Goal: Check status: Check status

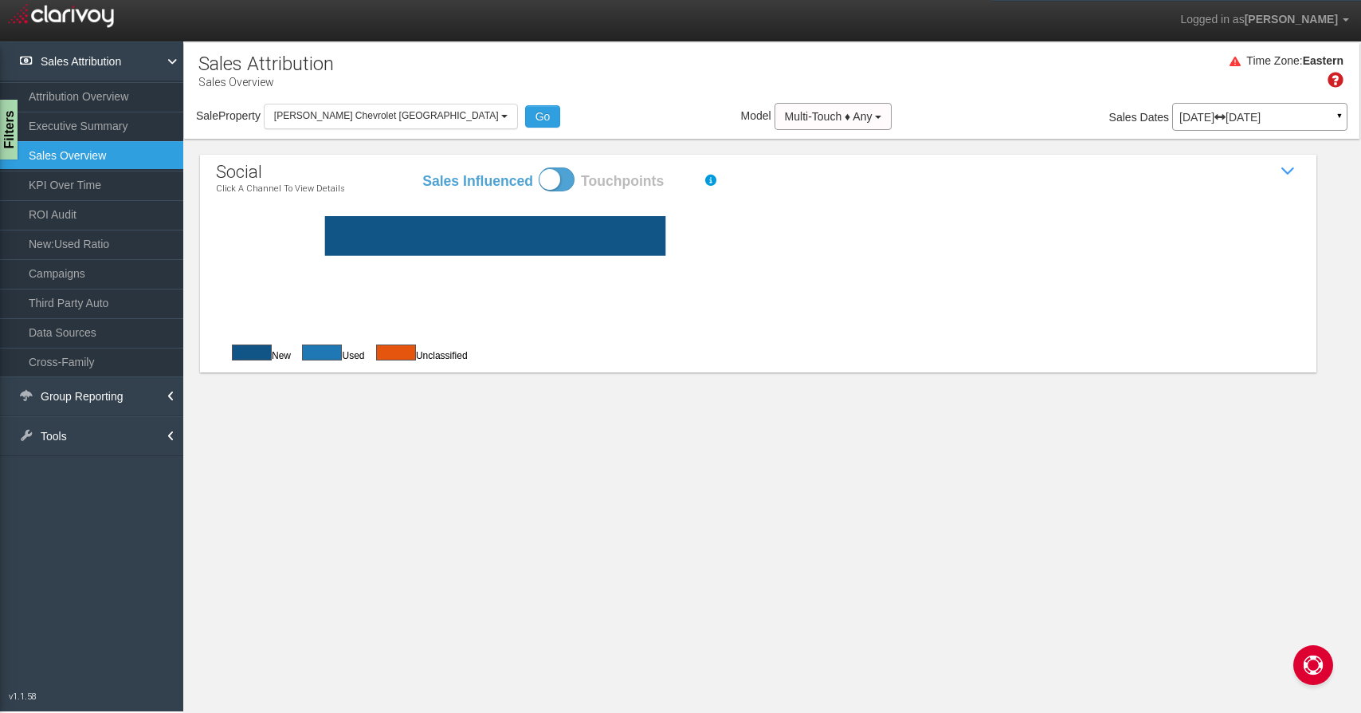
select select "object:1008"
click at [353, 110] on span "[PERSON_NAME] Chevrolet [GEOGRAPHIC_DATA]" at bounding box center [386, 115] width 225 height 11
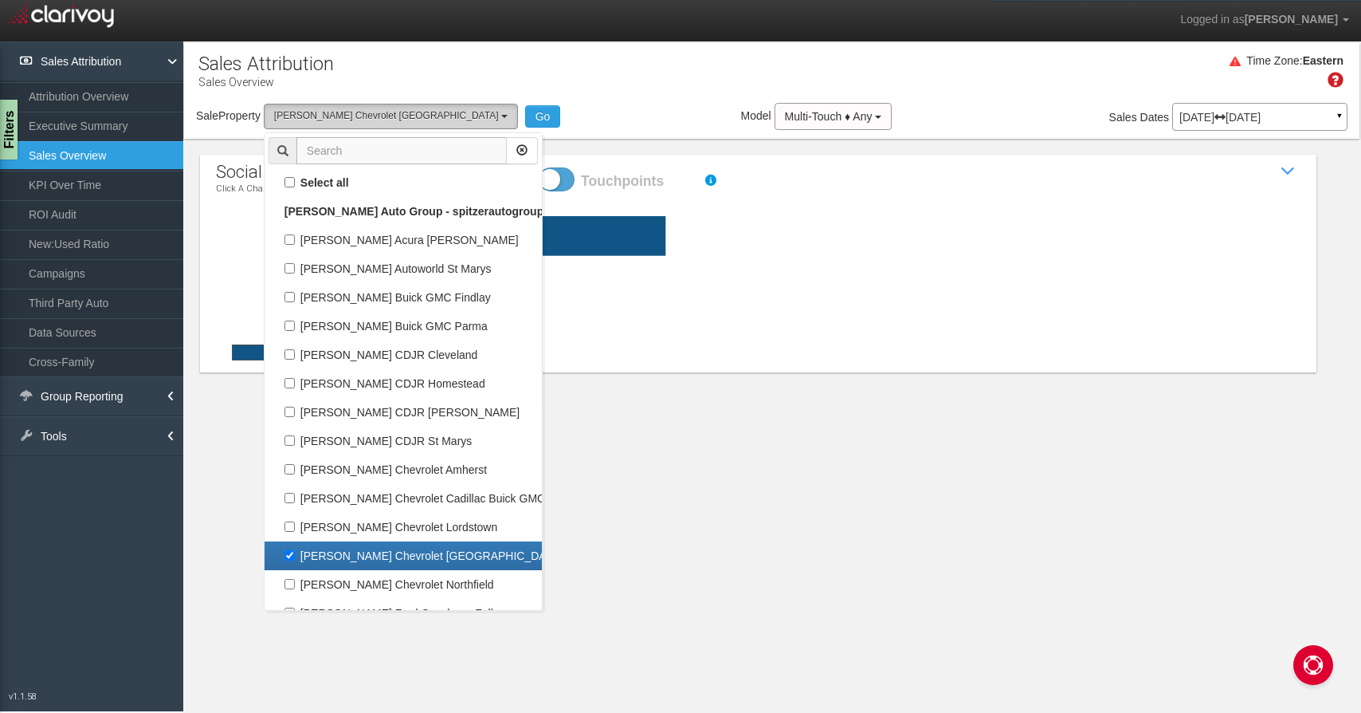
scroll to position [29, 0]
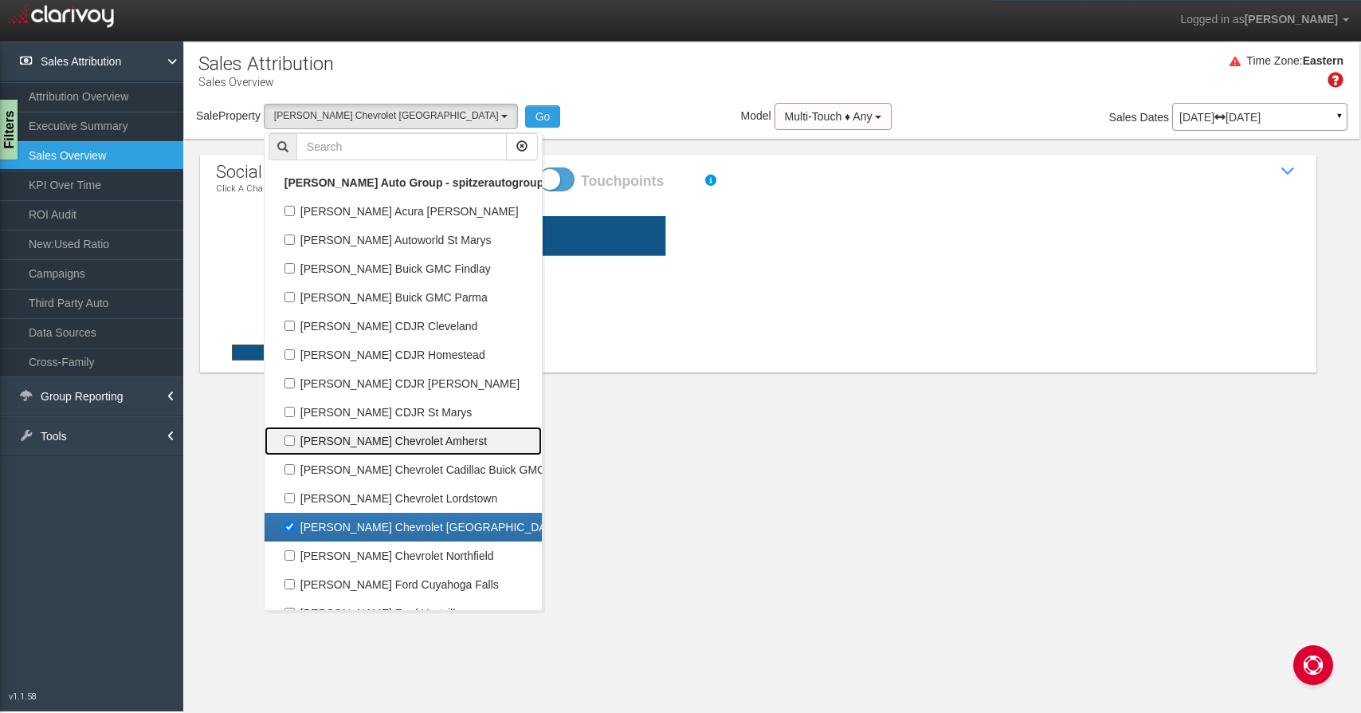
click at [401, 430] on label "[PERSON_NAME] Chevrolet Amherst" at bounding box center [403, 440] width 269 height 21
click at [295, 435] on input "[PERSON_NAME] Chevrolet Amherst" at bounding box center [290, 440] width 10 height 10
checkbox input "true"
select select "object:1005"
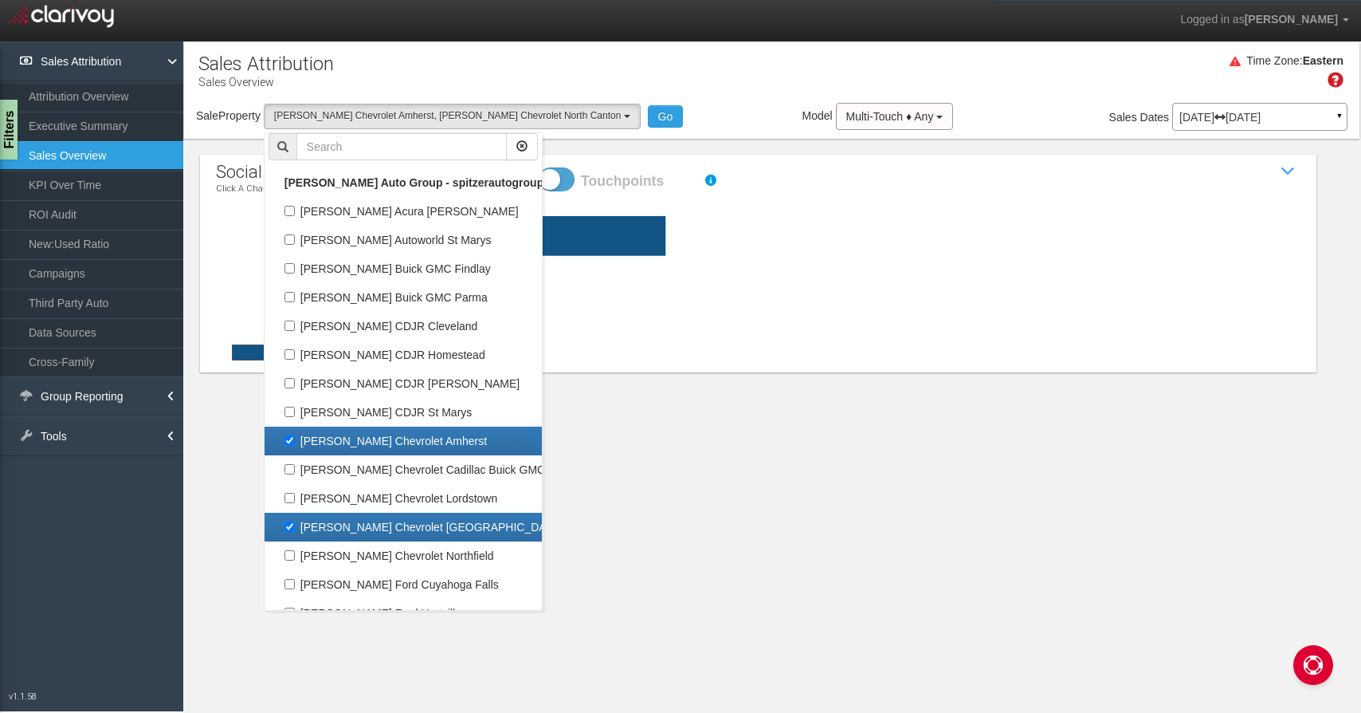
click at [389, 529] on label "[PERSON_NAME] Chevrolet [GEOGRAPHIC_DATA]" at bounding box center [403, 527] width 269 height 21
click at [295, 529] on input "[PERSON_NAME] Chevrolet [GEOGRAPHIC_DATA]" at bounding box center [290, 526] width 10 height 10
checkbox input "false"
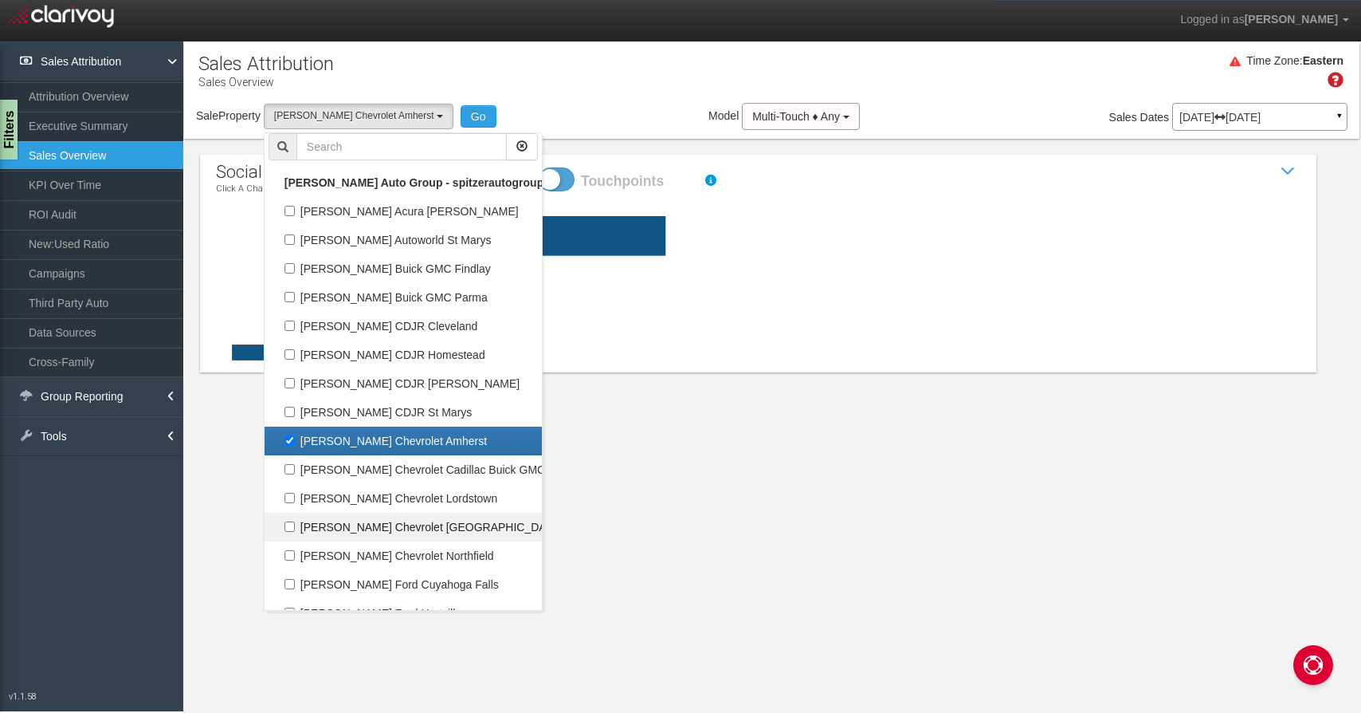
scroll to position [362, 0]
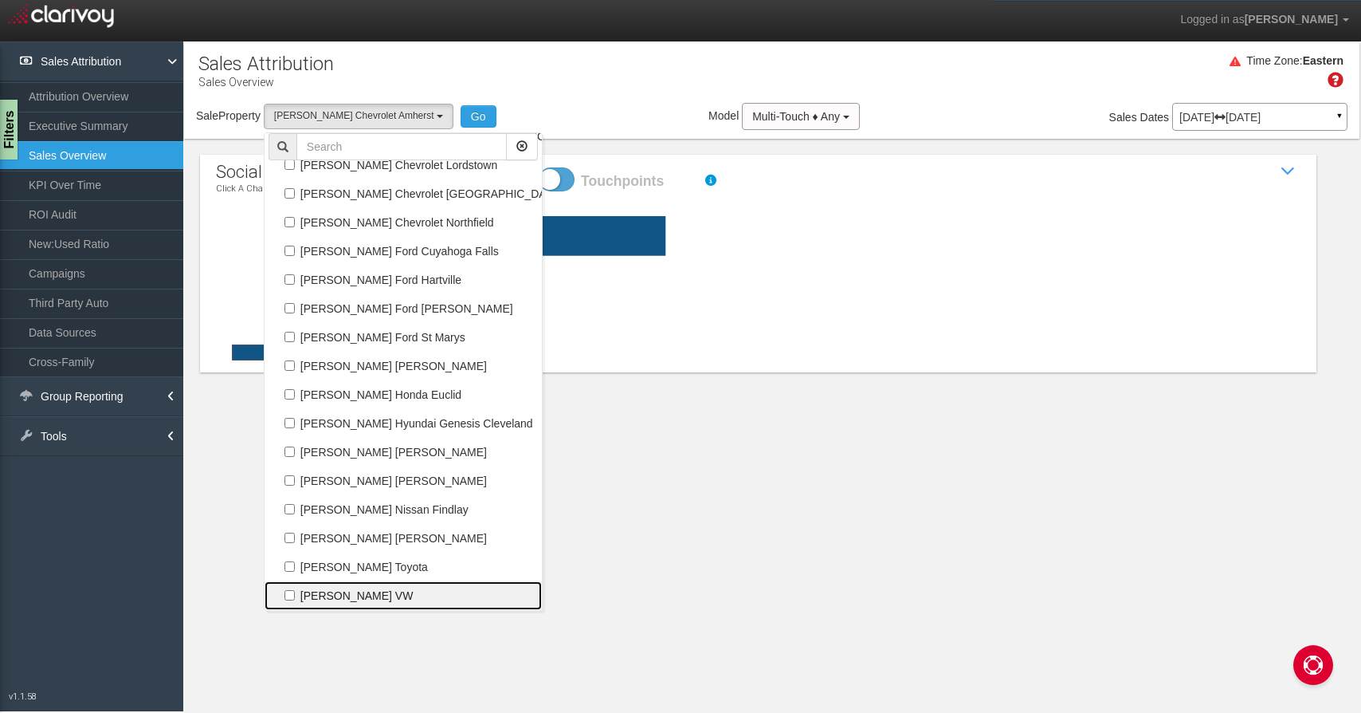
click at [395, 595] on label "[PERSON_NAME] VW" at bounding box center [403, 595] width 269 height 21
click at [295, 595] on input "[PERSON_NAME] VW" at bounding box center [290, 595] width 10 height 10
checkbox input "true"
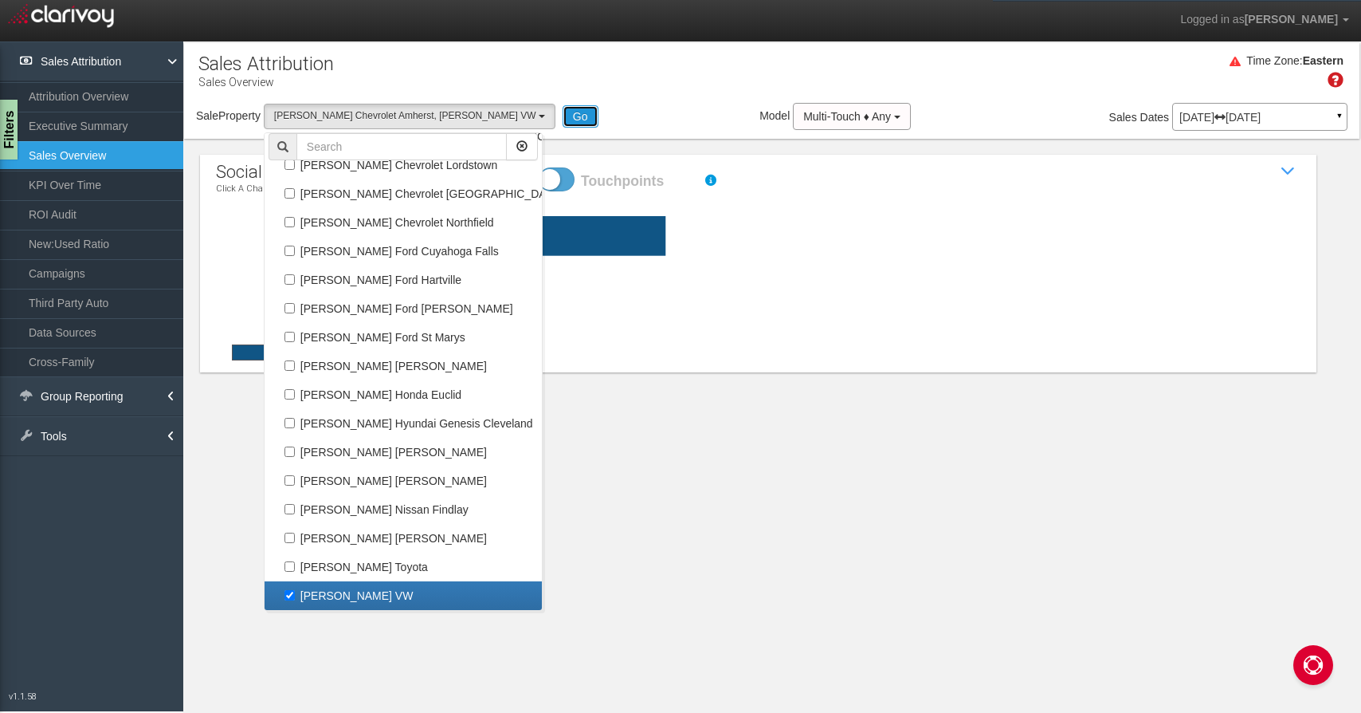
click at [563, 112] on button "Go" at bounding box center [581, 116] width 36 height 22
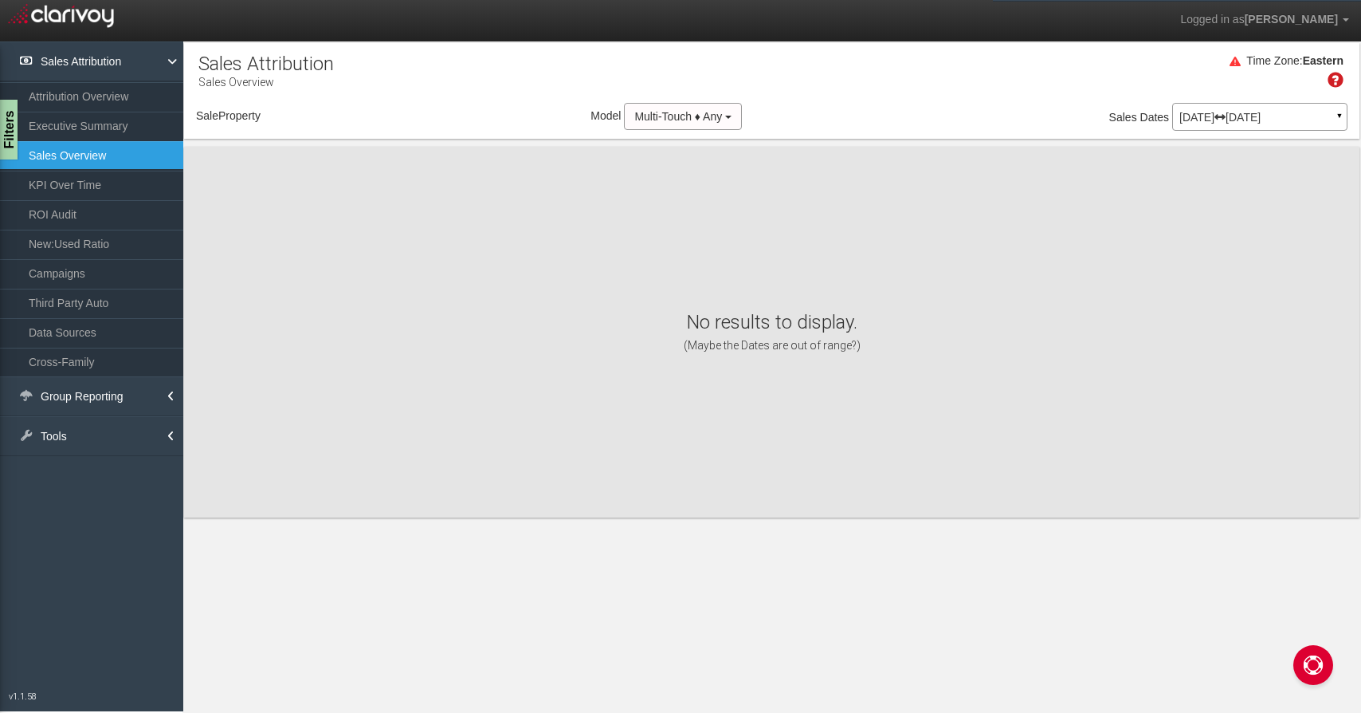
select select "object:1086"
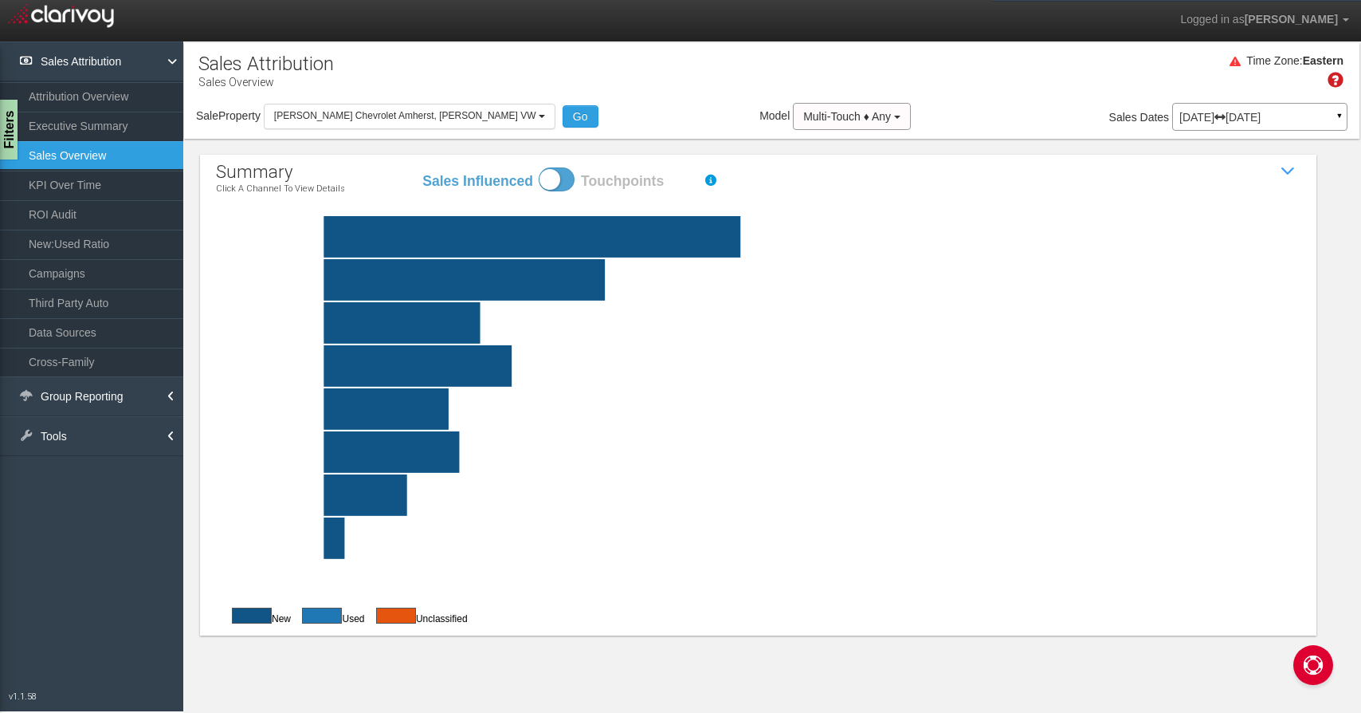
click at [477, 230] on rect at bounding box center [796, 236] width 1085 height 41
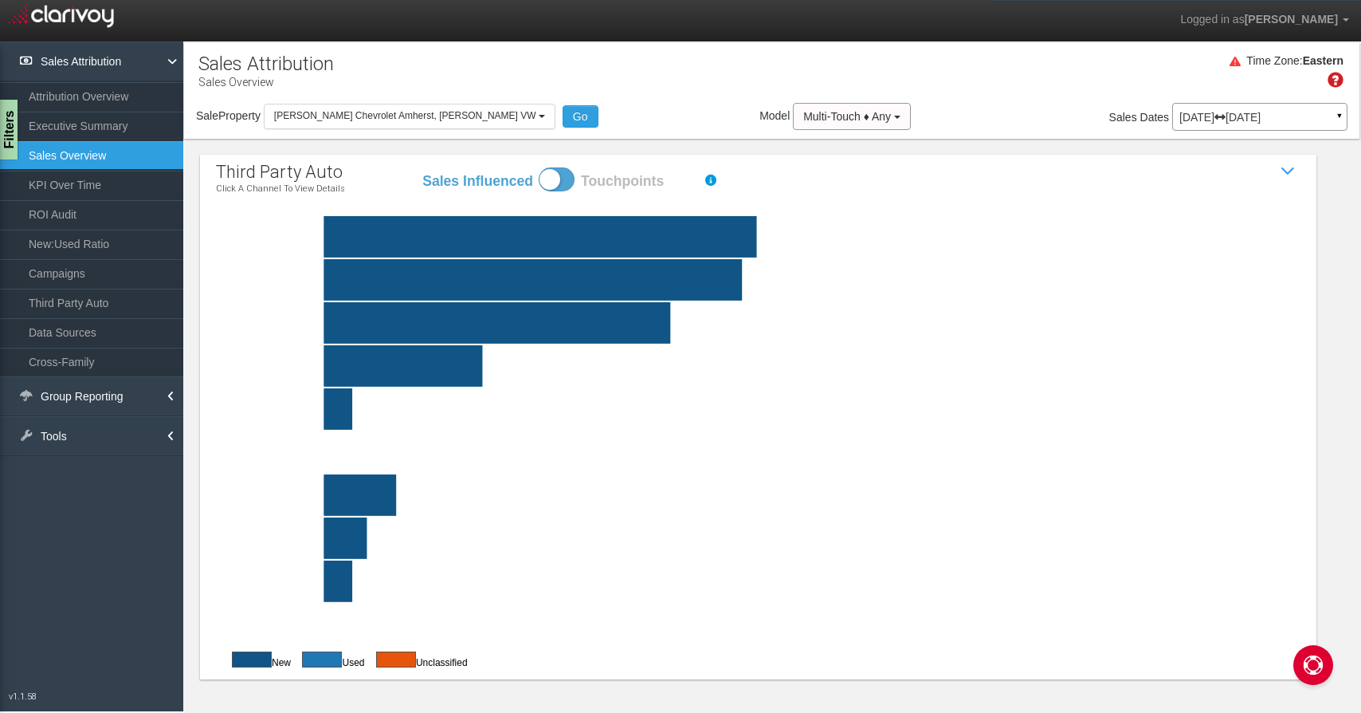
click at [710, 230] on rect at bounding box center [796, 236] width 1085 height 41
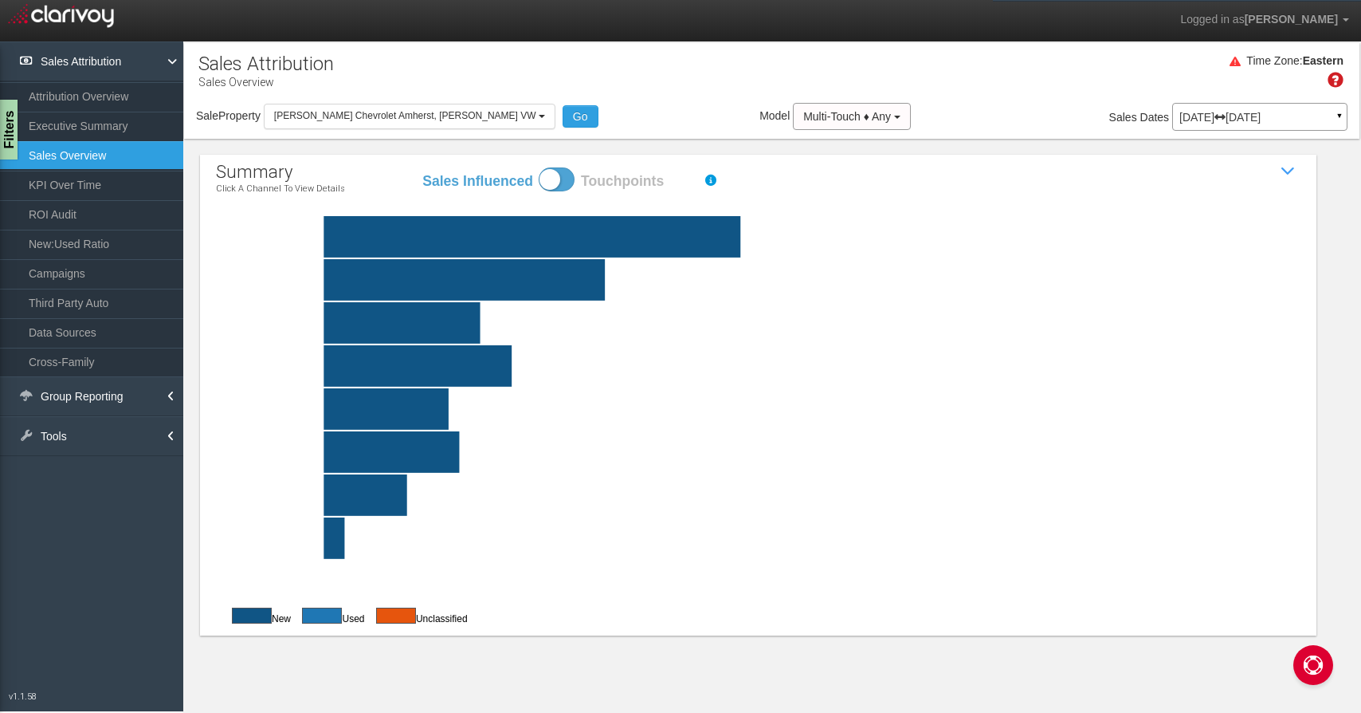
click at [463, 226] on rect at bounding box center [796, 236] width 1085 height 41
